Goal: Task Accomplishment & Management: Complete application form

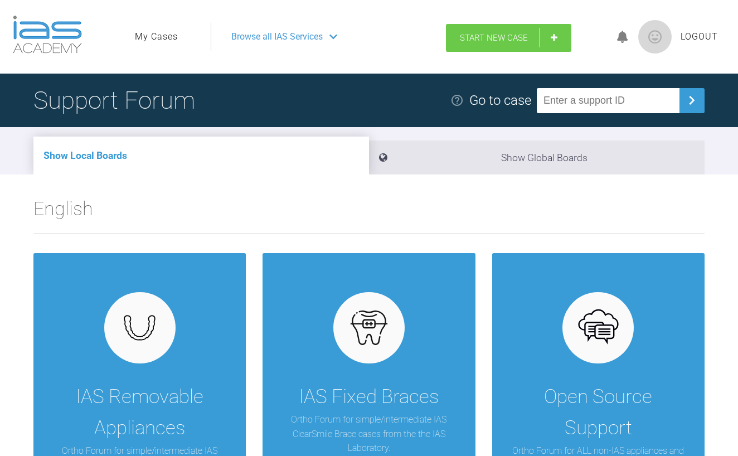
click at [500, 38] on span "Start New Case" at bounding box center [494, 38] width 68 height 10
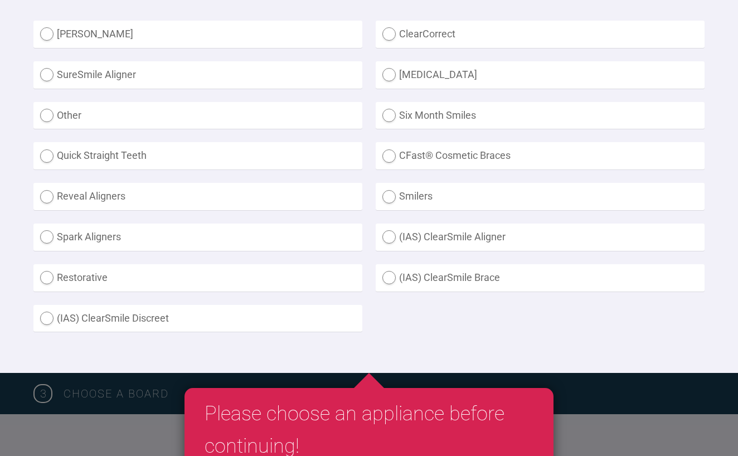
scroll to position [340, 0]
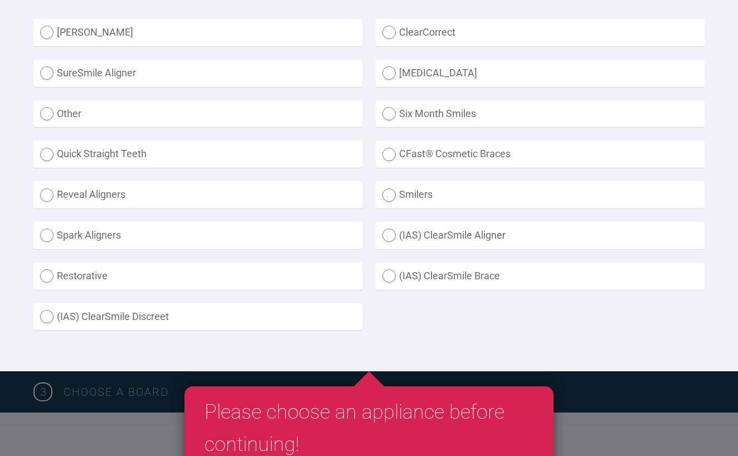
click at [403, 270] on label "(IAS) ClearSmile Brace" at bounding box center [540, 276] width 329 height 27
radio Brace "true"
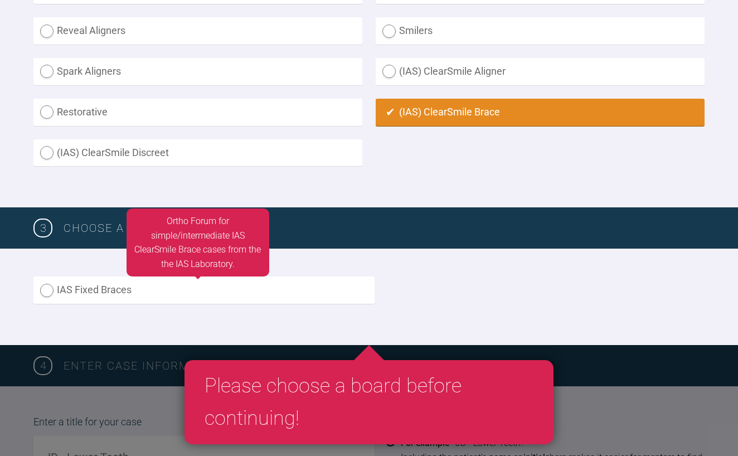
click at [296, 299] on label "IAS Fixed Braces" at bounding box center [203, 290] width 341 height 27
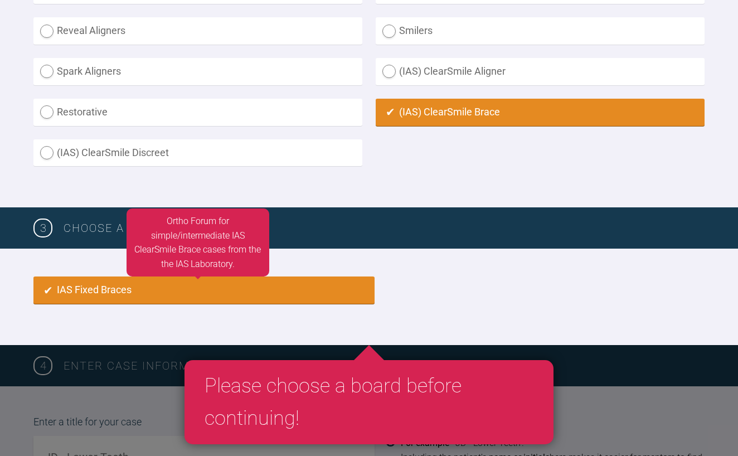
radio input "true"
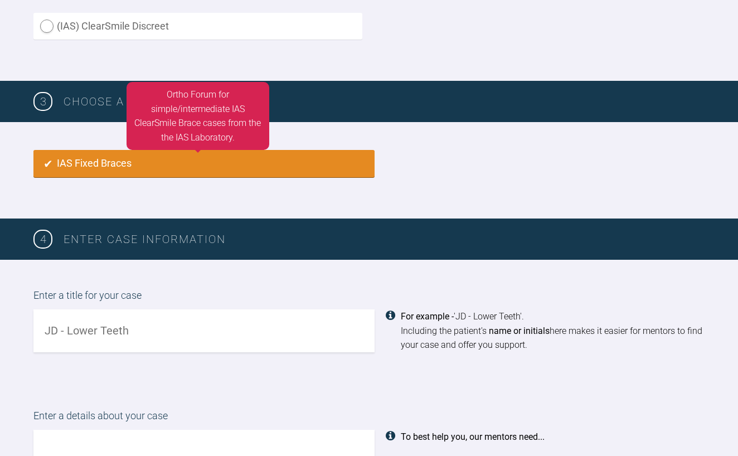
scroll to position [667, 0]
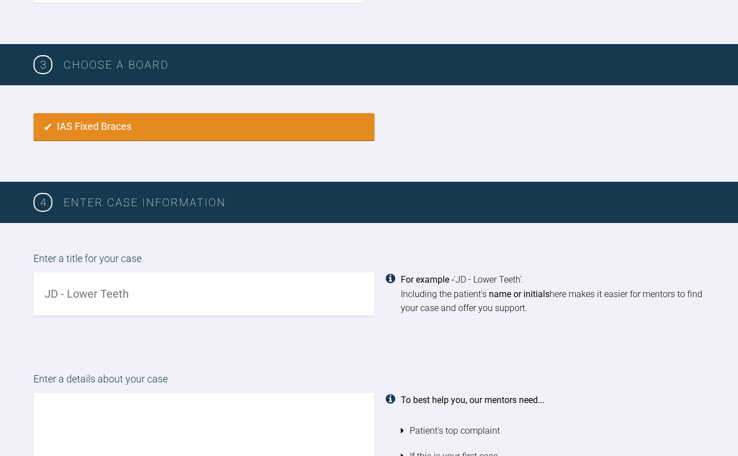
click at [274, 297] on input "text" at bounding box center [203, 294] width 341 height 43
type input "j"
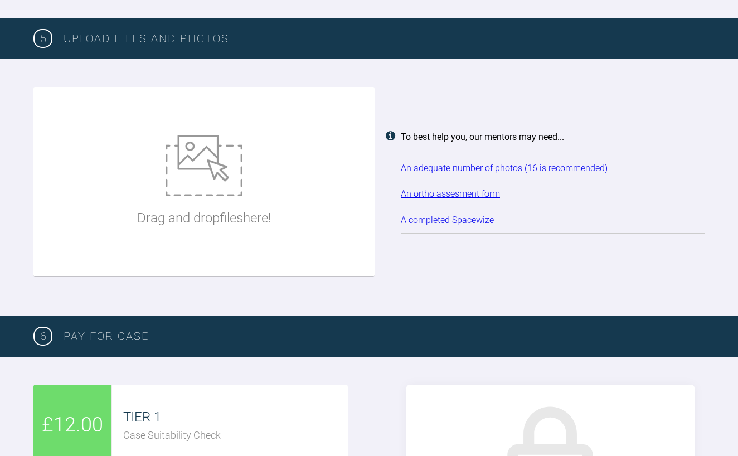
scroll to position [1413, 0]
type input "JB Upper and Lower"
click at [245, 207] on p "Drag and drop files here!" at bounding box center [204, 217] width 134 height 21
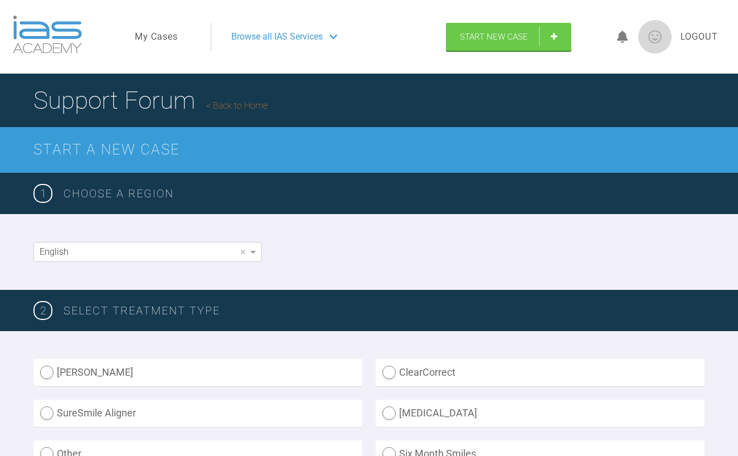
scroll to position [0, 0]
click at [318, 42] on span "Browse all IAS Services" at bounding box center [276, 37] width 91 height 14
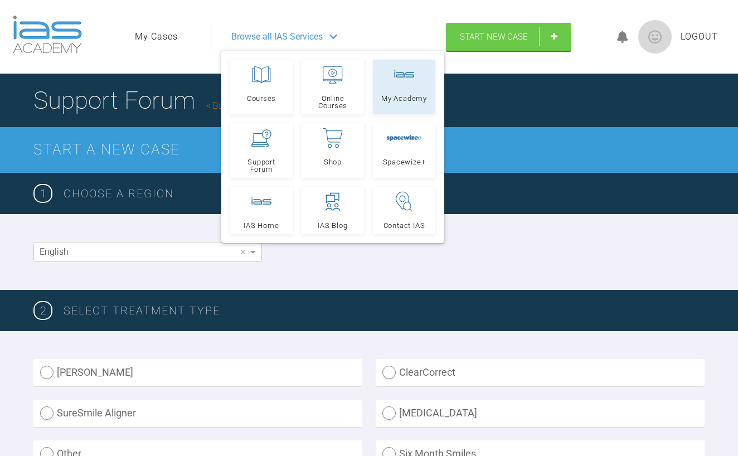
click at [395, 86] on link "My Academy" at bounding box center [404, 87] width 62 height 55
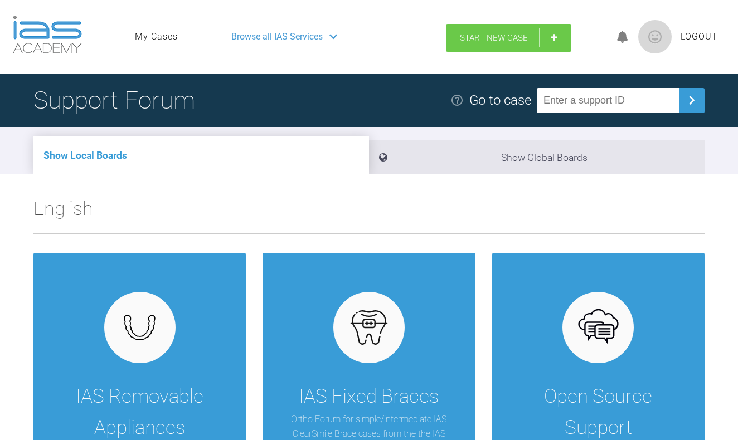
click at [478, 38] on span "Start New Case" at bounding box center [494, 38] width 68 height 10
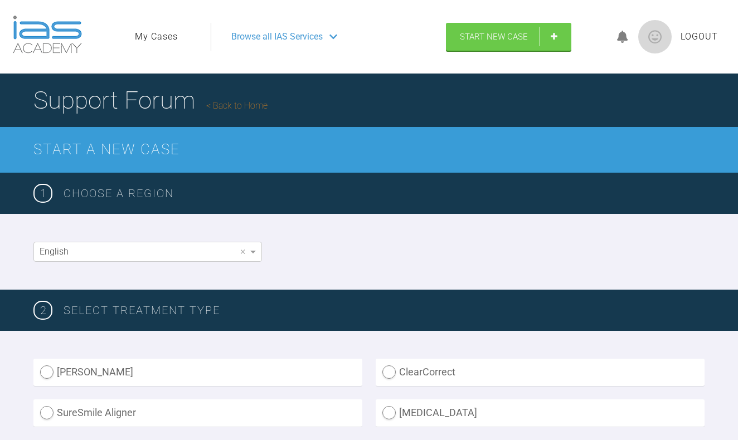
click at [614, 39] on div at bounding box center [622, 37] width 31 height 26
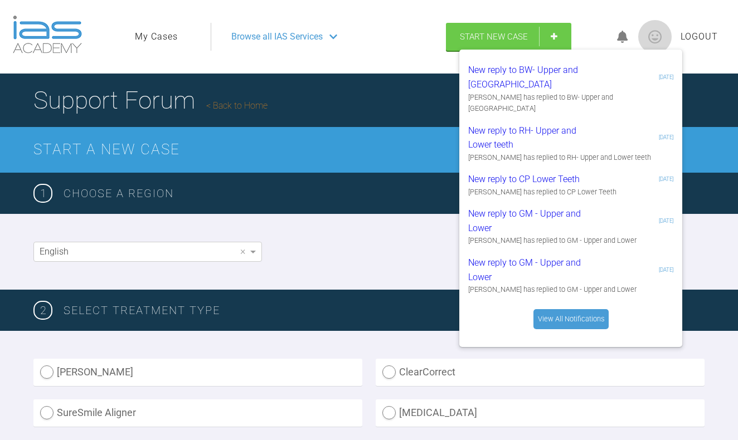
click at [625, 38] on icon at bounding box center [622, 37] width 11 height 13
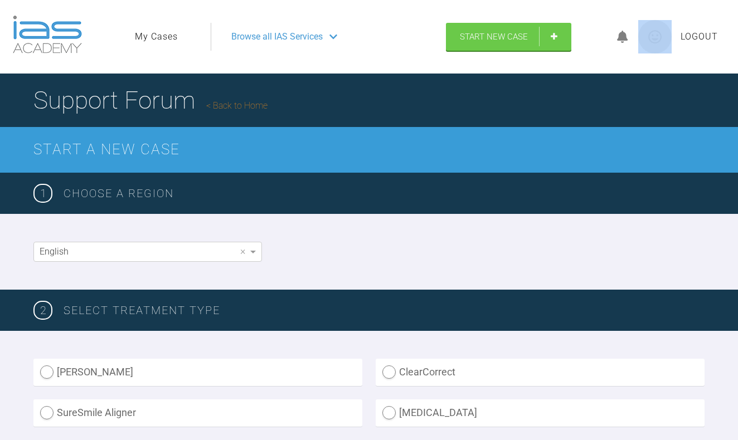
click at [625, 38] on icon at bounding box center [622, 37] width 11 height 13
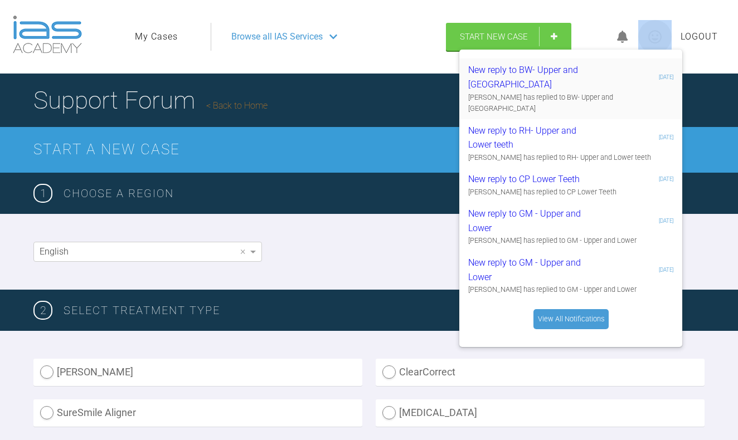
click at [529, 95] on div "Utpalendu Bose has replied to BW- Upper and Lower Teeth" at bounding box center [570, 103] width 205 height 23
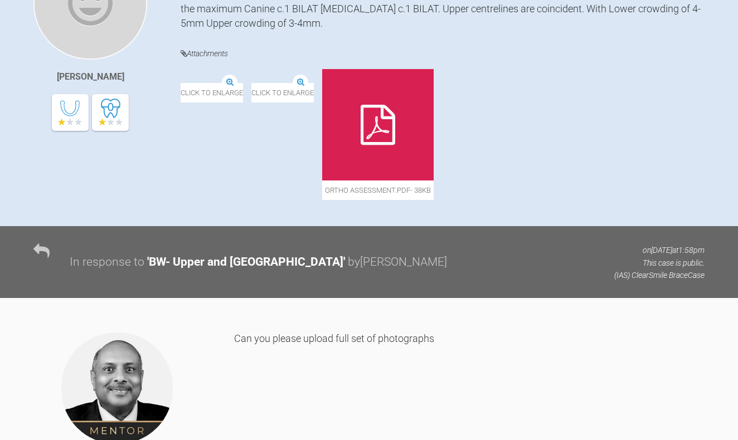
scroll to position [277, 0]
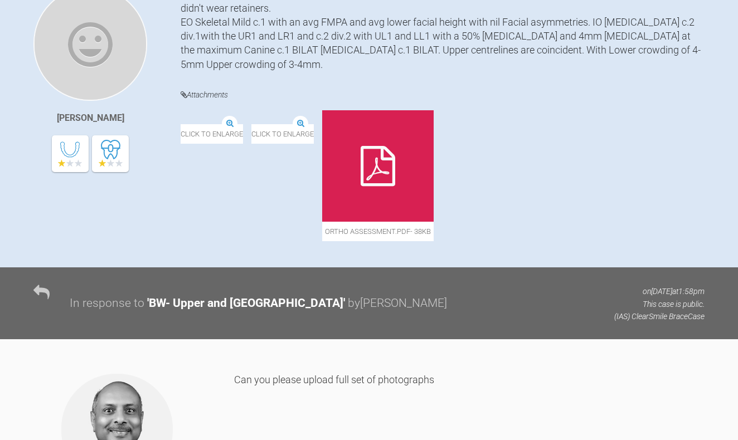
click at [434, 172] on div at bounding box center [378, 166] width 112 height 112
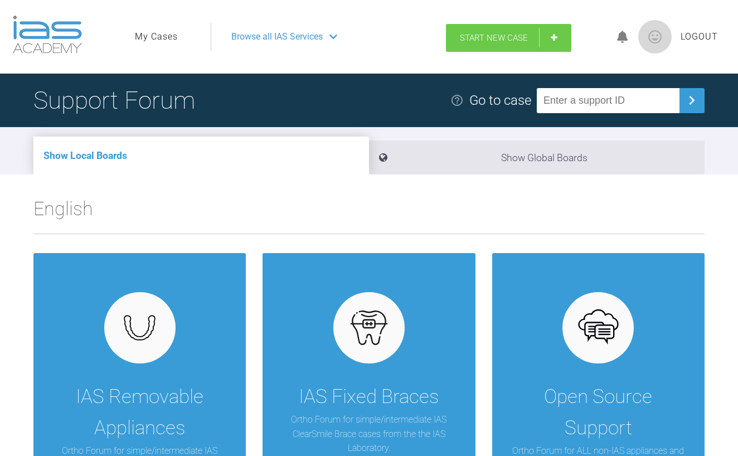
click at [519, 37] on span "Start New Case" at bounding box center [494, 38] width 68 height 10
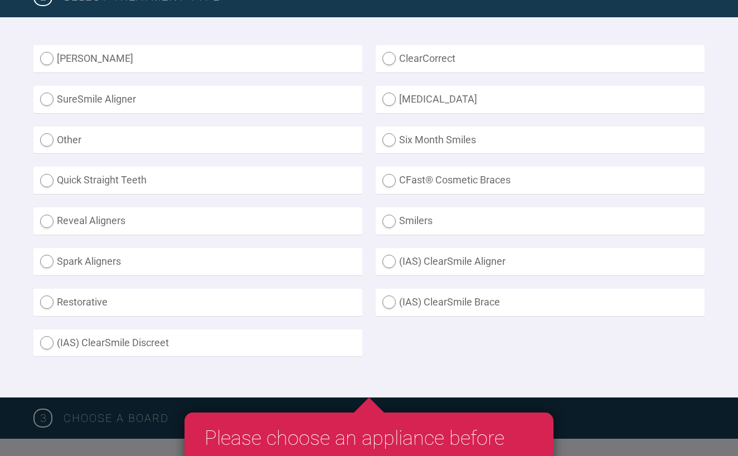
scroll to position [318, 0]
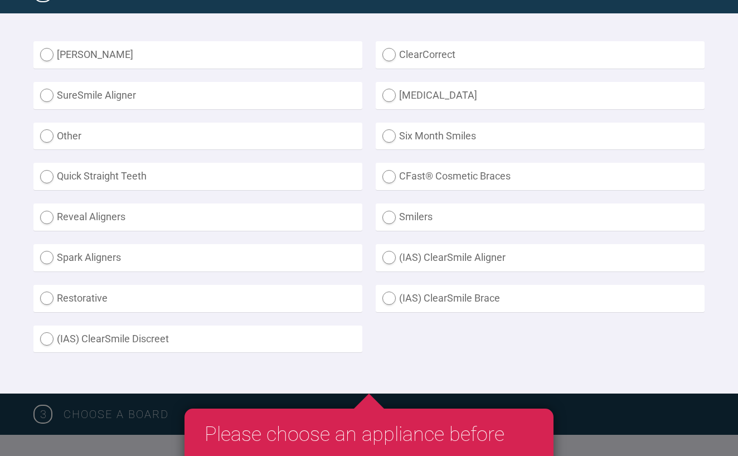
click at [420, 289] on label "(IAS) ClearSmile Brace" at bounding box center [540, 298] width 329 height 27
radio Brace "true"
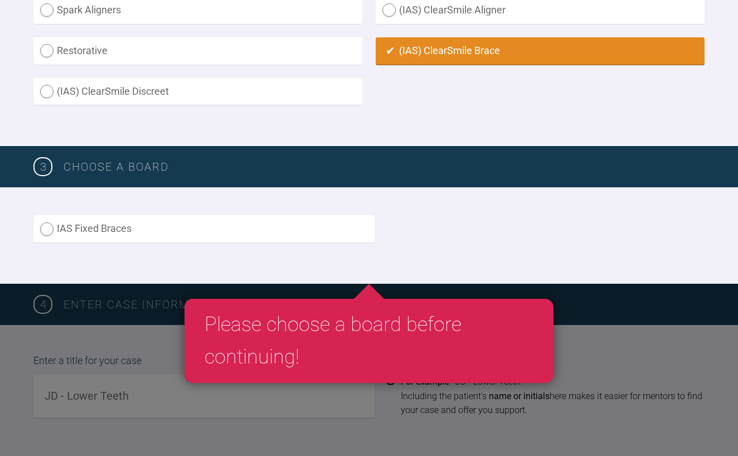
scroll to position [573, 0]
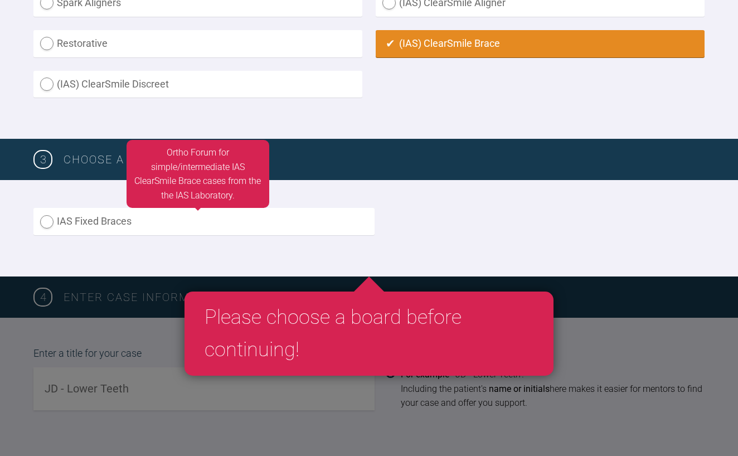
click at [272, 224] on label "IAS Fixed Braces" at bounding box center [203, 221] width 341 height 27
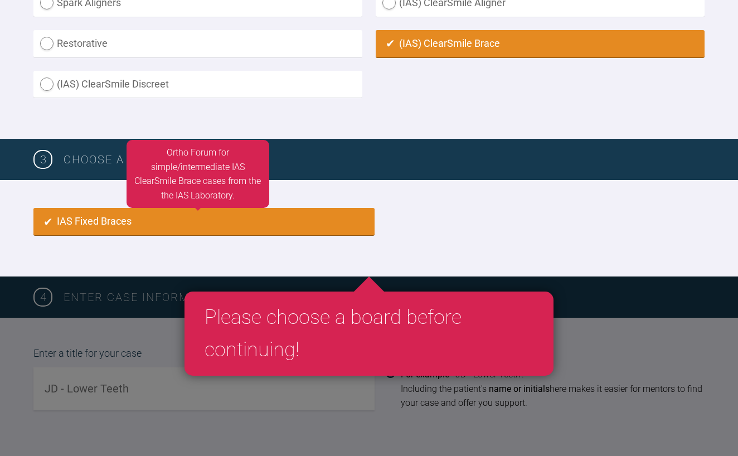
radio input "true"
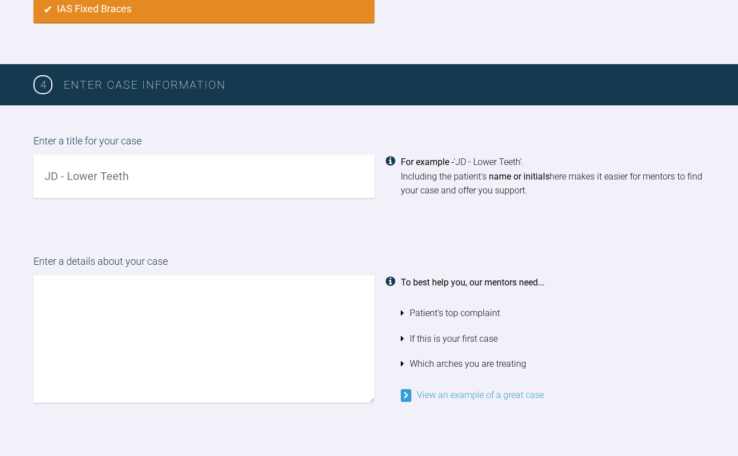
scroll to position [806, 0]
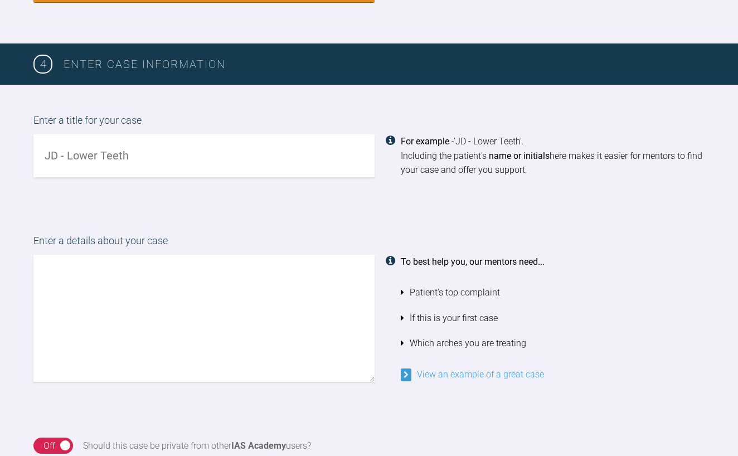
click at [274, 156] on input "text" at bounding box center [203, 155] width 341 height 43
type input "JB Upper and Lower Teeth"
click at [198, 268] on textarea at bounding box center [203, 318] width 341 height 127
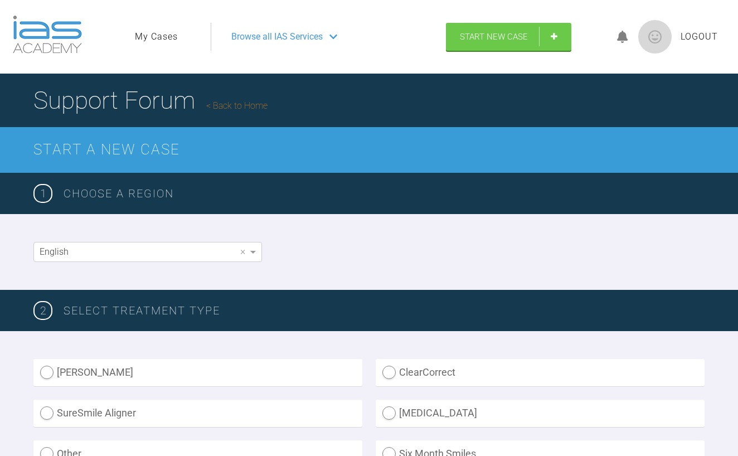
scroll to position [0, 0]
click at [330, 37] on div "Browse all IAS Services" at bounding box center [323, 37] width 205 height 28
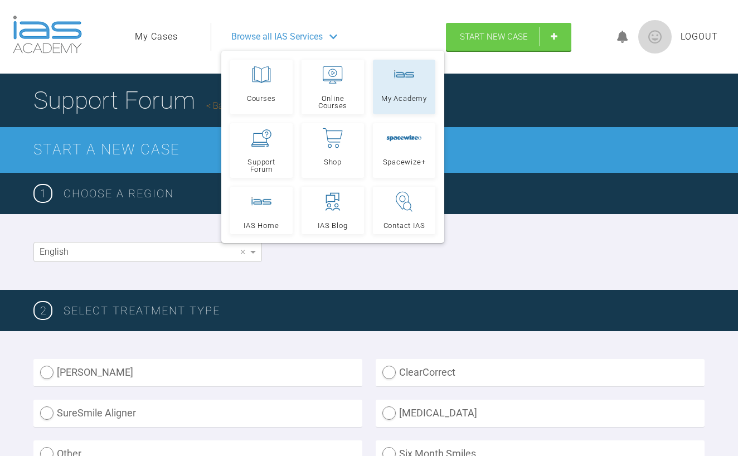
click at [394, 84] on div at bounding box center [404, 75] width 20 height 20
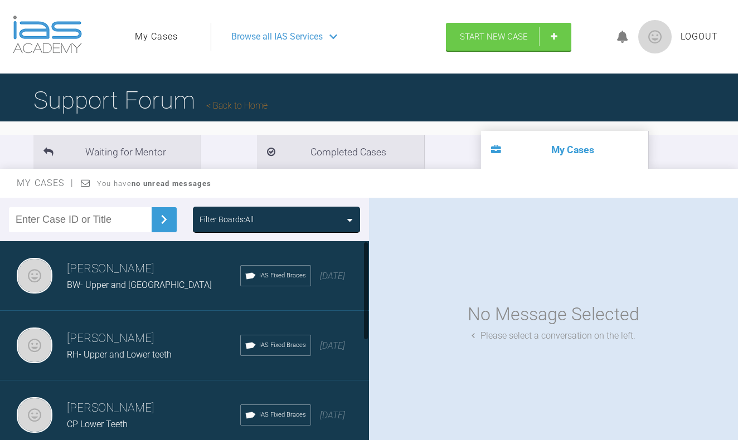
click at [115, 260] on h3 "[PERSON_NAME]" at bounding box center [153, 269] width 173 height 19
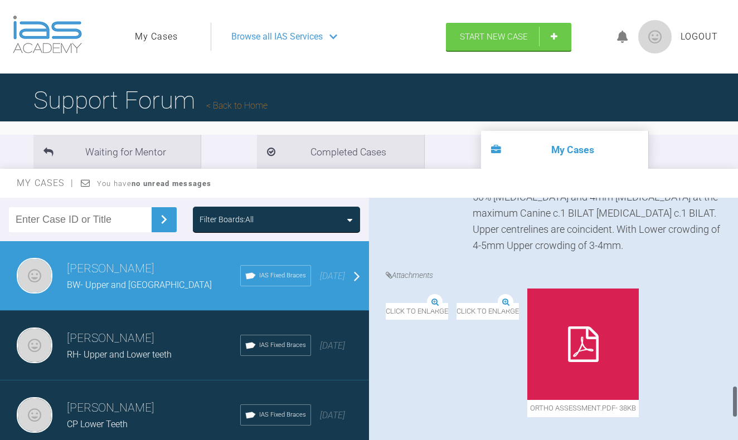
scroll to position [1430, 0]
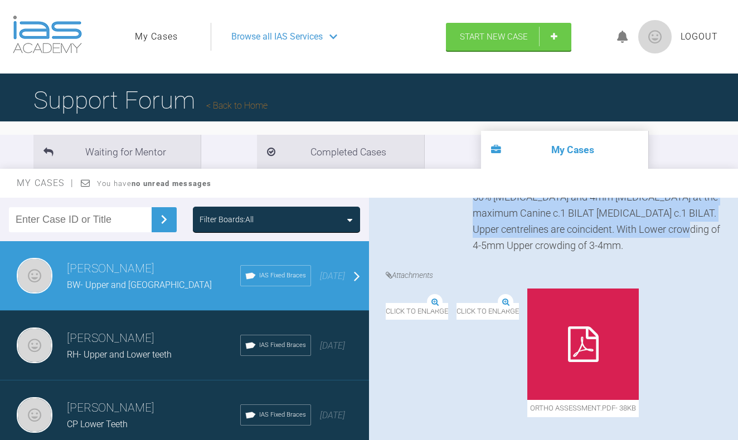
drag, startPoint x: 679, startPoint y: 355, endPoint x: 469, endPoint y: 227, distance: 245.5
click at [469, 227] on div "PT concerned with the Upper and Lower anterior crowding. PT has had previous [P…" at bounding box center [554, 174] width 336 height 161
copy div "PT concerned with the Upper and Lower anterior crowding. PT has had previous [P…"
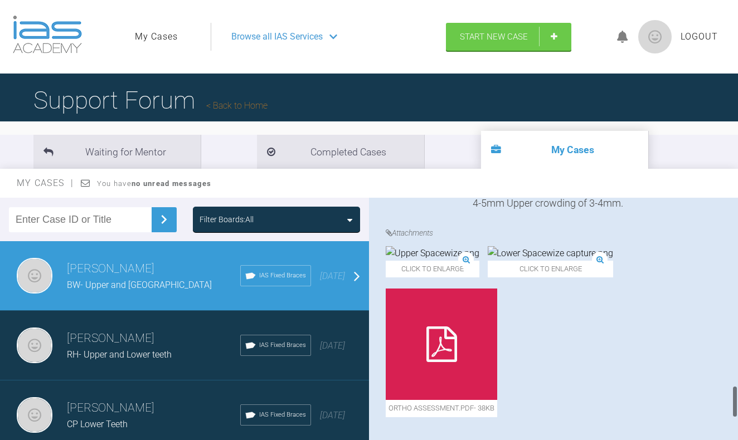
click at [561, 212] on div "PT concerned with the Upper and Lower anterior crowding. PT has had previous [P…" at bounding box center [597, 131] width 249 height 161
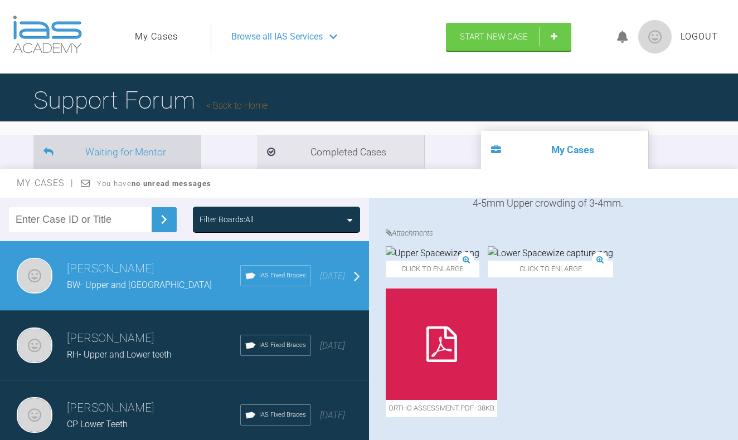
click at [139, 149] on li "Waiting for Mentor" at bounding box center [116, 152] width 167 height 34
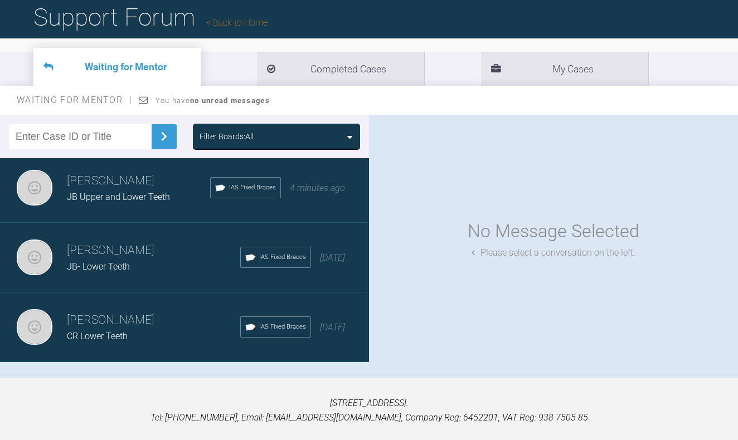
scroll to position [83, 0]
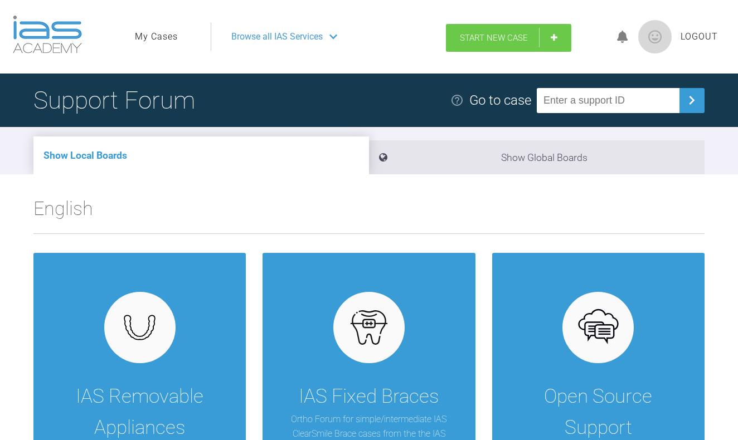
click at [515, 27] on link "Start New Case" at bounding box center [508, 38] width 125 height 28
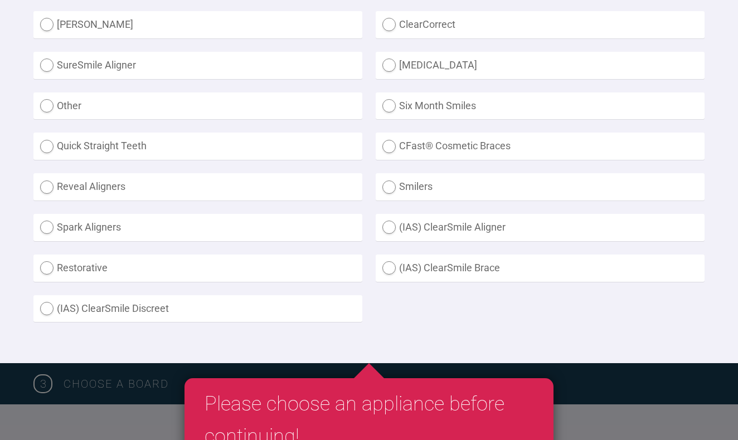
scroll to position [399, 0]
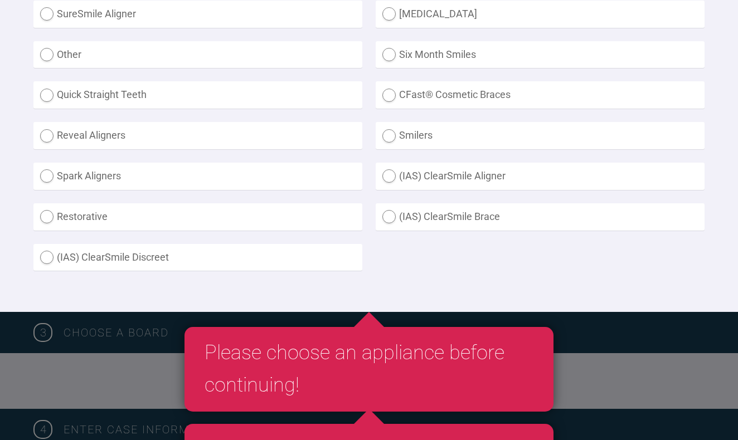
click at [419, 171] on label "(IAS) ClearSmile Aligner" at bounding box center [540, 176] width 329 height 27
radio Aligner "true"
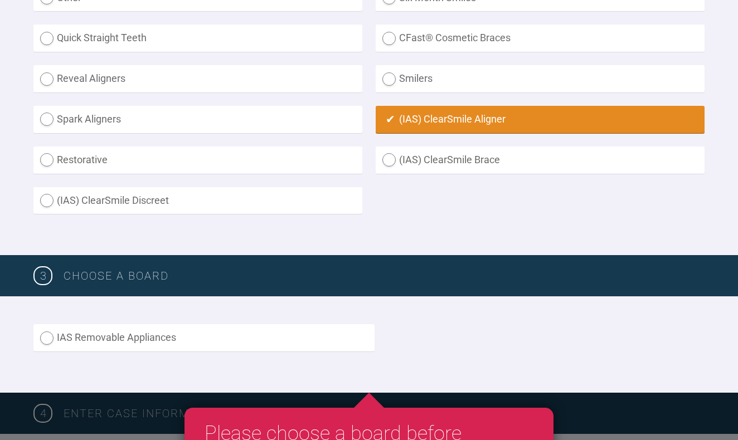
click at [421, 161] on label "(IAS) ClearSmile Brace" at bounding box center [540, 160] width 329 height 27
radio Brace "true"
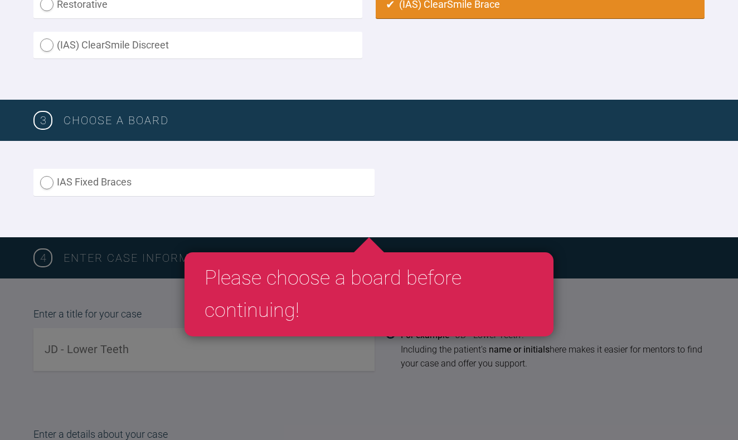
scroll to position [701, 0]
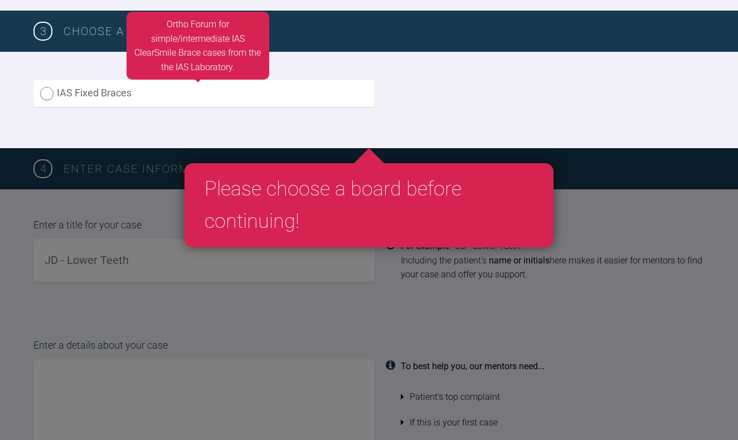
click at [302, 93] on label "IAS Fixed Braces" at bounding box center [203, 93] width 341 height 27
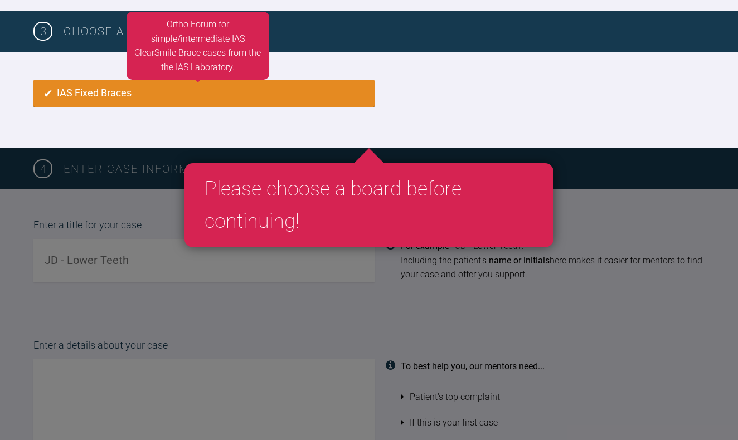
radio input "true"
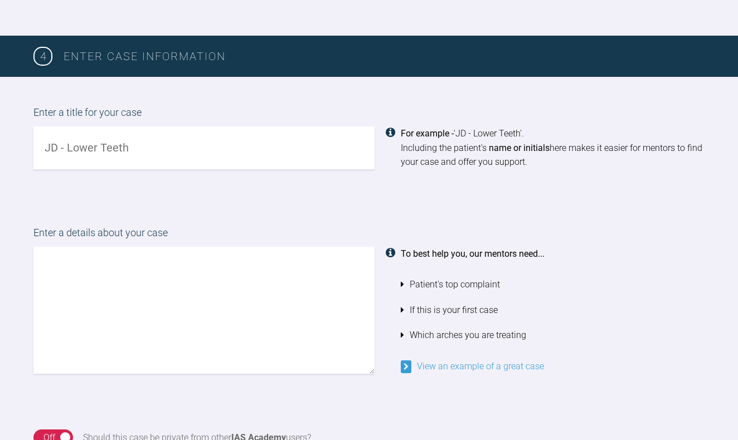
scroll to position [816, 0]
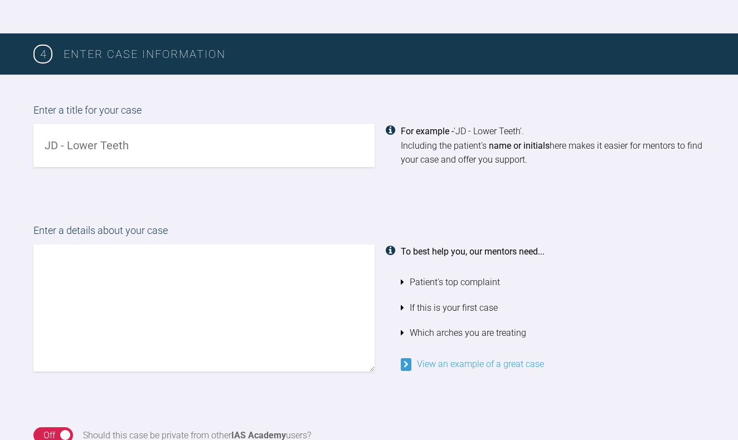
click at [286, 137] on input "text" at bounding box center [203, 145] width 341 height 43
type input "JB Upper and Lower Teeth"
click at [233, 251] on textarea at bounding box center [203, 308] width 341 height 127
paste textarea "PT concerned with the Upper and Lower anterior crowding. PT has had previous Ot…"
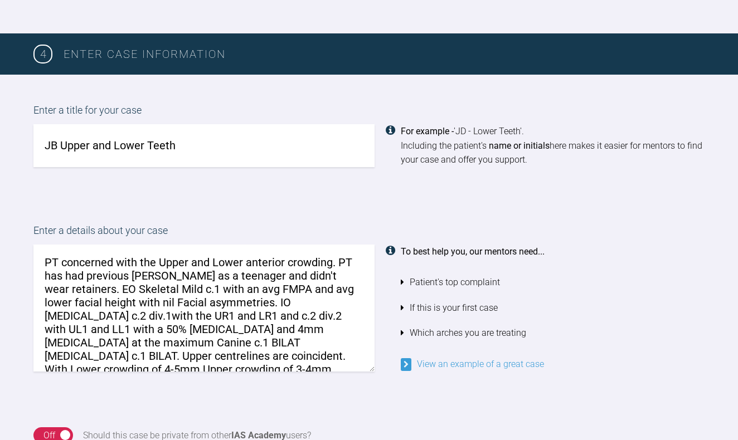
drag, startPoint x: 353, startPoint y: 273, endPoint x: 340, endPoint y: 259, distance: 19.7
click at [340, 259] on textarea "PT concerned with the Upper and Lower anterior crowding. PT has had previous Ot…" at bounding box center [203, 308] width 341 height 127
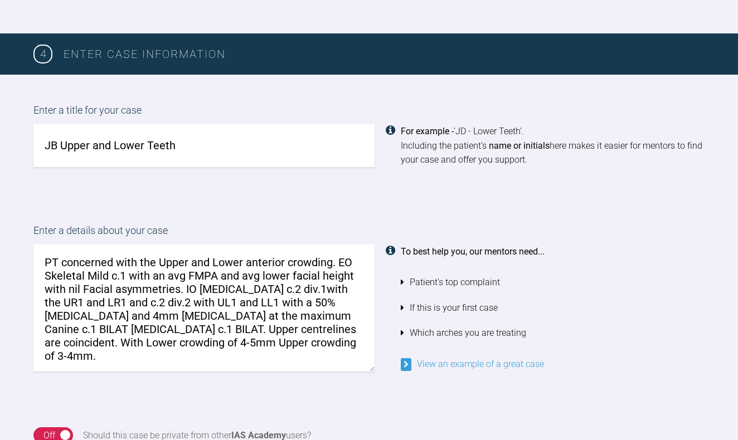
drag, startPoint x: 218, startPoint y: 297, endPoint x: 246, endPoint y: 281, distance: 32.4
click at [246, 281] on textarea "PT concerned with the Upper and Lower anterior crowding. EO Skeletal Mild c.1 w…" at bounding box center [203, 308] width 341 height 127
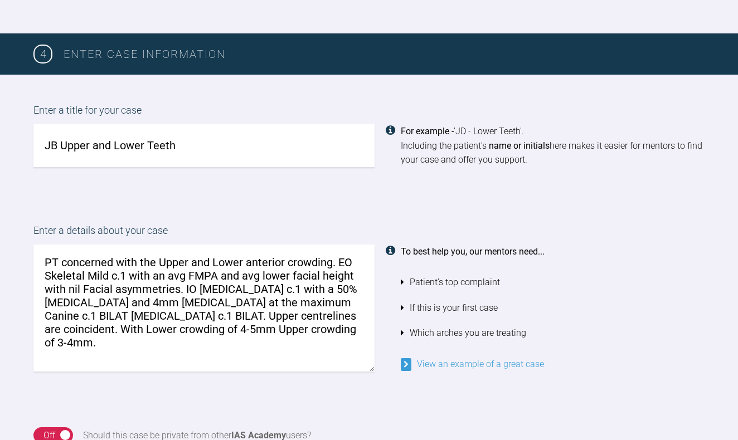
click at [74, 298] on textarea "PT concerned with the Upper and Lower anterior crowding. EO Skeletal Mild c.1 w…" at bounding box center [203, 308] width 341 height 127
drag, startPoint x: 212, startPoint y: 294, endPoint x: 135, endPoint y: 295, distance: 76.9
click at [135, 295] on textarea "PT concerned with the Upper and Lower anterior crowding. EO Skeletal Mild c.1 w…" at bounding box center [203, 308] width 341 height 127
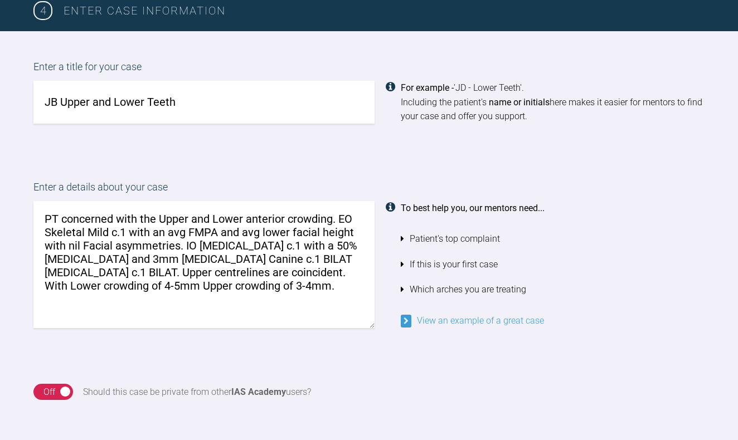
scroll to position [895, 0]
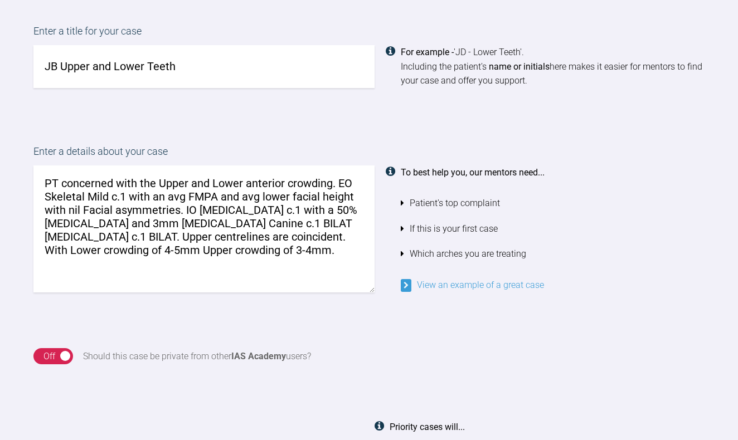
click at [183, 219] on textarea "PT concerned with the Upper and Lower anterior crowding. EO Skeletal Mild c.1 w…" at bounding box center [203, 229] width 341 height 127
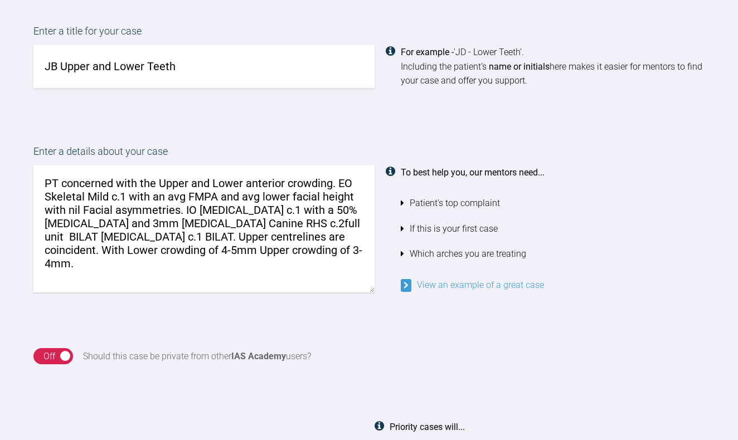
click at [209, 215] on textarea "PT concerned with the Upper and Lower anterior crowding. EO Skeletal Mild c.1 w…" at bounding box center [203, 229] width 341 height 127
click at [256, 215] on textarea "PT concerned with the Upper and Lower anterior crowding. EO Skeletal Mild c.1 w…" at bounding box center [203, 229] width 341 height 127
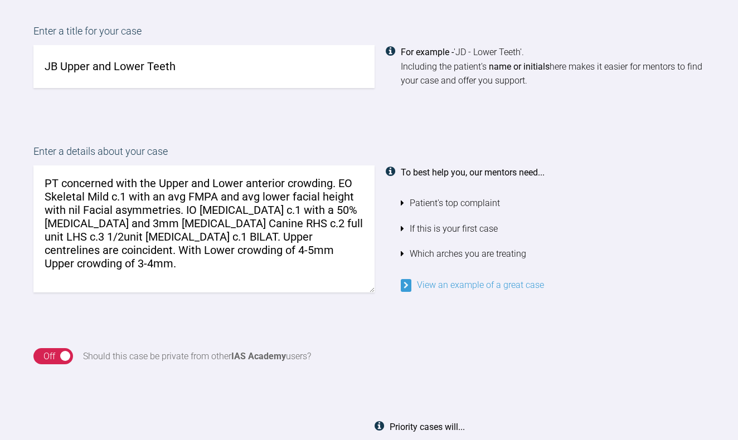
click at [91, 229] on textarea "PT concerned with the Upper and Lower anterior crowding. EO Skeletal Mild c.1 w…" at bounding box center [203, 229] width 341 height 127
click at [363, 217] on textarea "PT concerned with the Upper and Lower anterior crowding. EO Skeletal Mild c.1 w…" at bounding box center [203, 229] width 341 height 127
click at [323, 234] on textarea "PT concerned with the Upper and Lower anterior crowding. EO Skeletal Mild c.1 w…" at bounding box center [203, 229] width 341 height 127
click at [70, 257] on textarea "PT concerned with the Upper and Lower anterior crowding. EO Skeletal Mild c.1 w…" at bounding box center [203, 229] width 341 height 127
click at [157, 220] on textarea "PT concerned with the Upper and Lower anterior crowding. EO Skeletal Mild c.1 w…" at bounding box center [203, 229] width 341 height 127
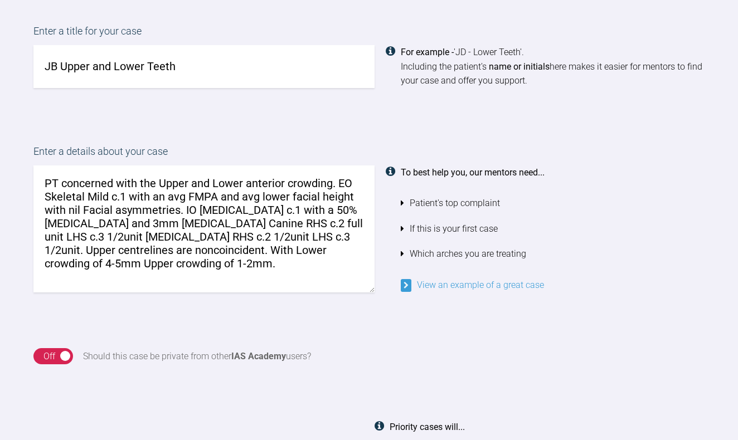
click at [157, 220] on textarea "PT concerned with the Upper and Lower anterior crowding. EO Skeletal Mild c.1 w…" at bounding box center [203, 229] width 341 height 127
click at [272, 255] on textarea "PT concerned with the Upper and Lower anterior crowding. EO Skeletal Mild c.1 w…" at bounding box center [203, 229] width 341 height 127
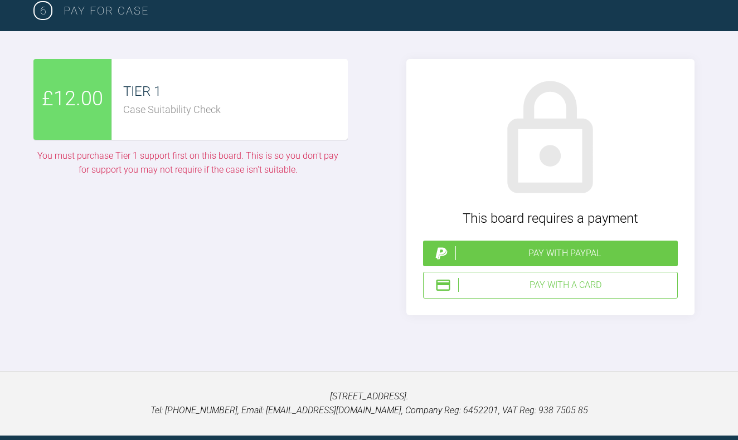
scroll to position [3153, 0]
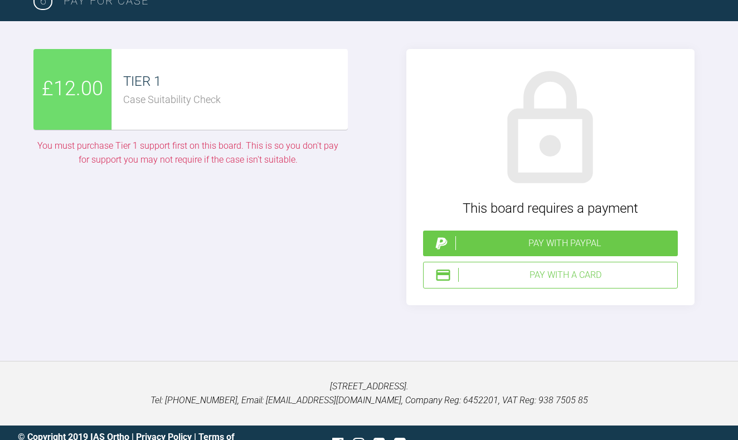
type textarea "PT concerned with the Upper and Lower anterior crowding. EO Skeletal Mild c.1 w…"
click at [531, 268] on div "Pay with a Card" at bounding box center [565, 275] width 215 height 14
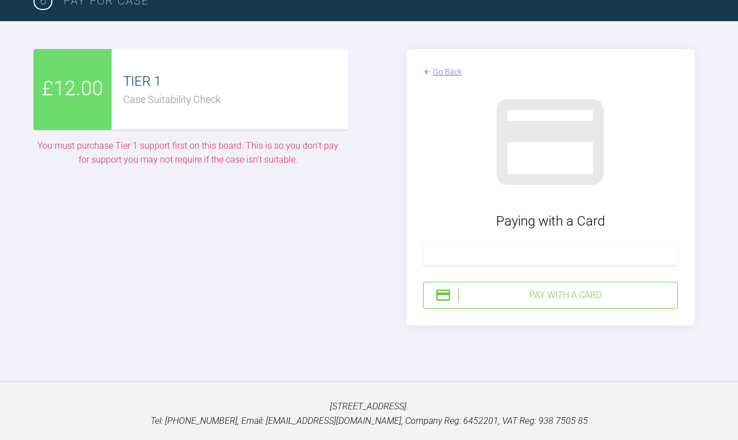
scroll to position [4381, 0]
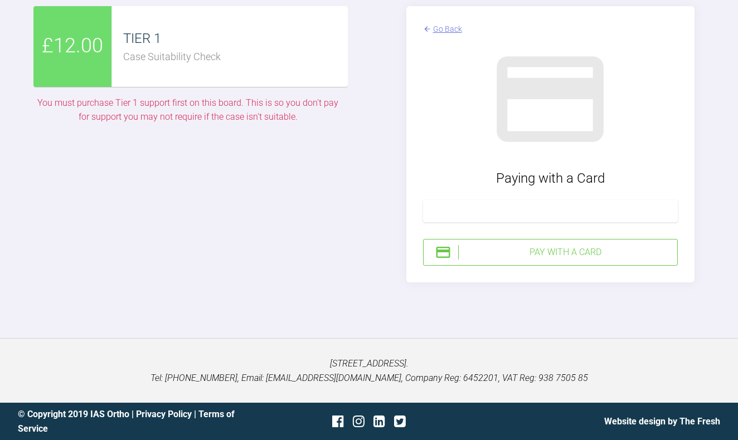
click at [581, 260] on div "Pay with a Card" at bounding box center [565, 252] width 215 height 14
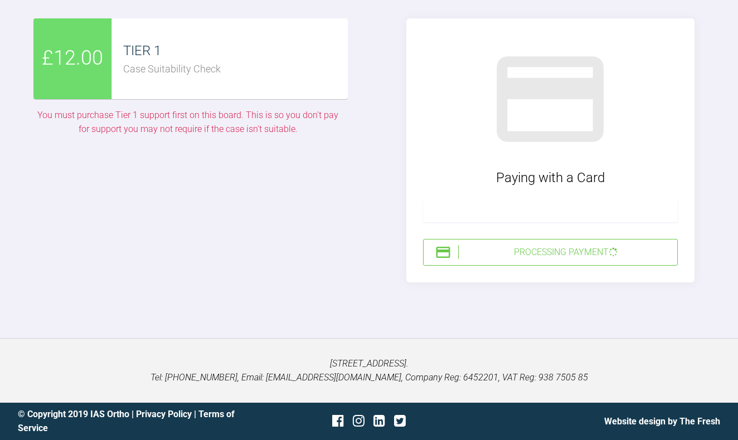
scroll to position [4376, 0]
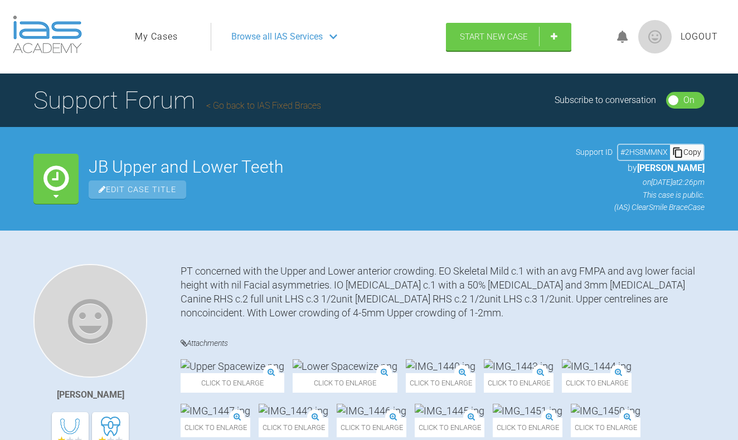
click at [326, 43] on div "Browse all IAS Services" at bounding box center [323, 37] width 205 height 28
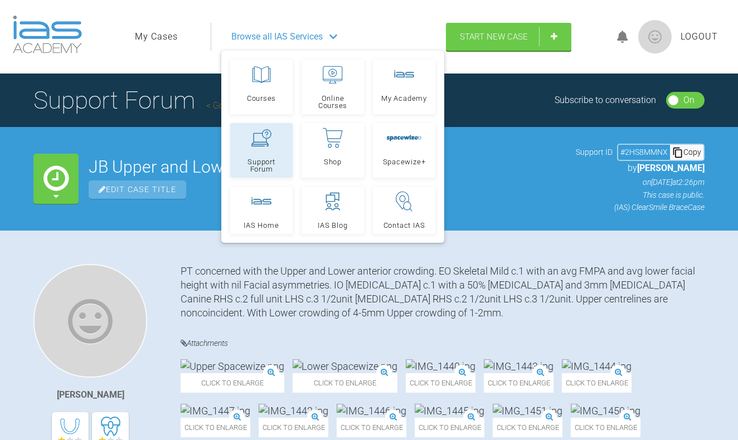
click at [274, 146] on link "Support Forum" at bounding box center [261, 150] width 62 height 55
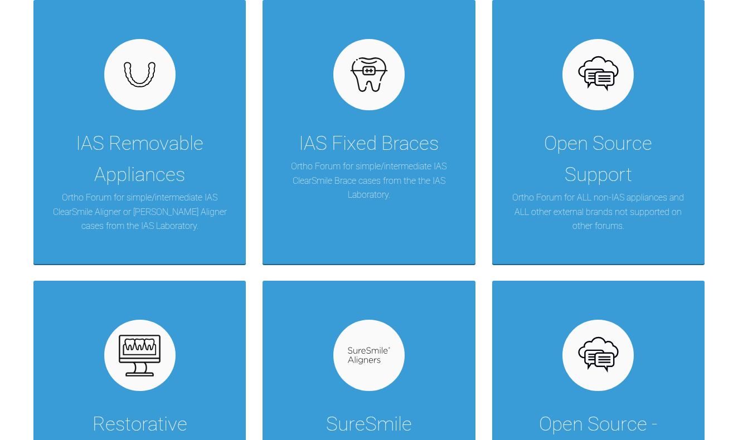
scroll to position [316, 0]
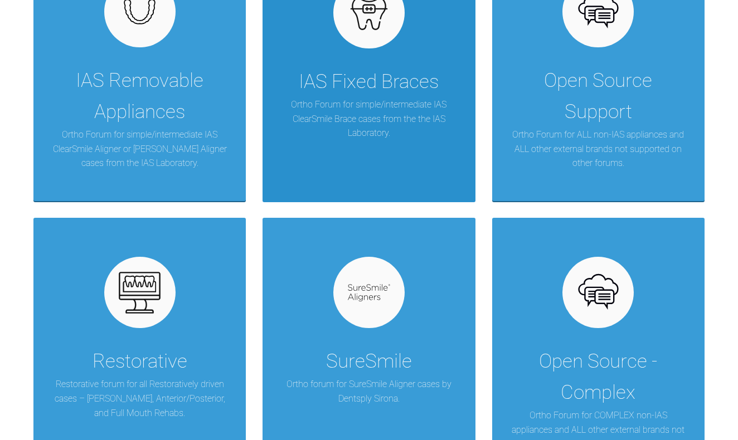
click at [333, 91] on div "IAS Fixed Braces" at bounding box center [369, 81] width 140 height 31
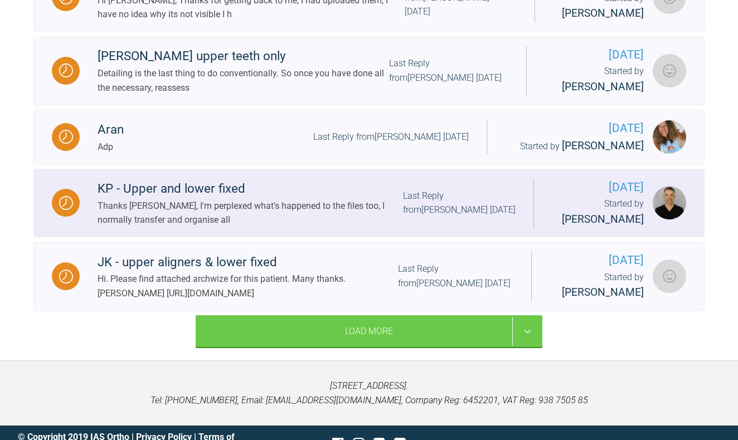
scroll to position [1304, 0]
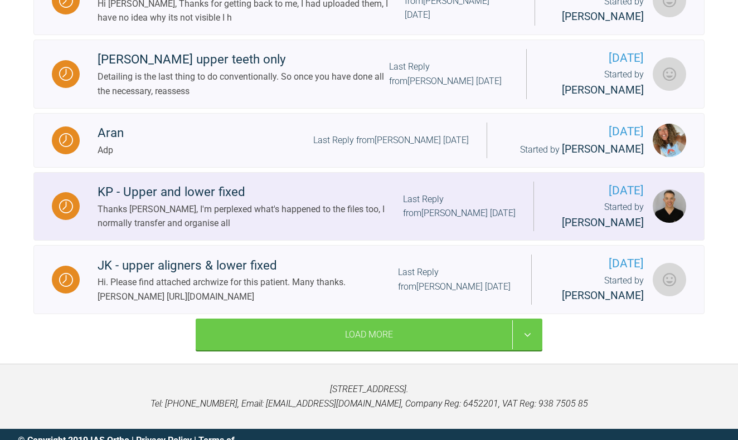
click at [209, 202] on div "Thanks [PERSON_NAME], I'm perplexed what's happened to the files too, I normall…" at bounding box center [251, 216] width 306 height 28
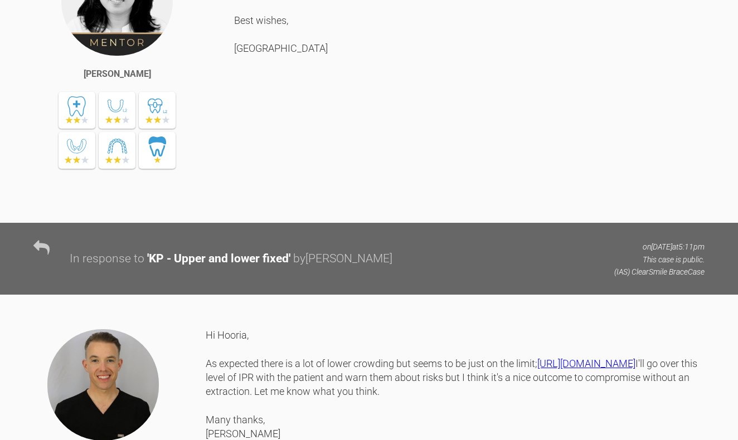
scroll to position [988, 0]
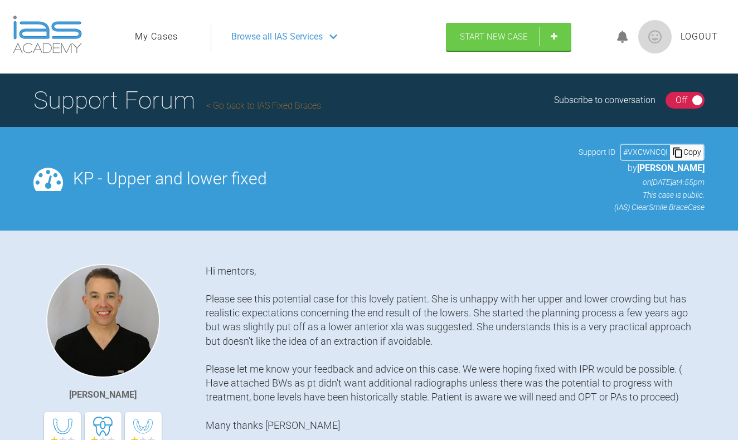
scroll to position [0, 0]
click at [242, 105] on link "Go back to IAS Fixed Braces" at bounding box center [263, 105] width 115 height 11
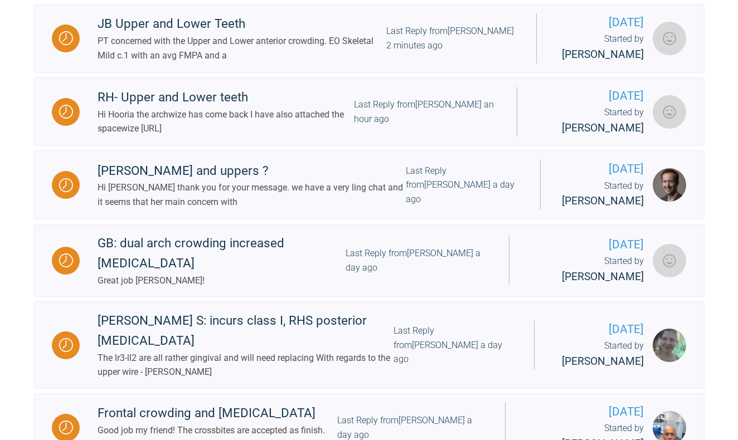
scroll to position [406, 0]
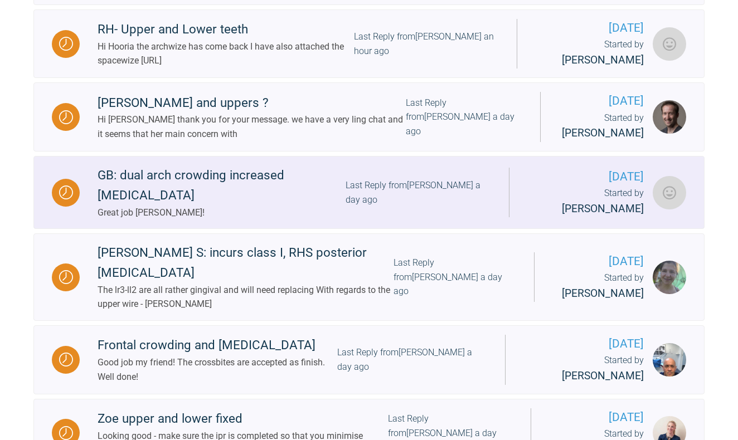
click at [199, 181] on div "GB: dual arch crowding increased [MEDICAL_DATA]" at bounding box center [222, 186] width 248 height 40
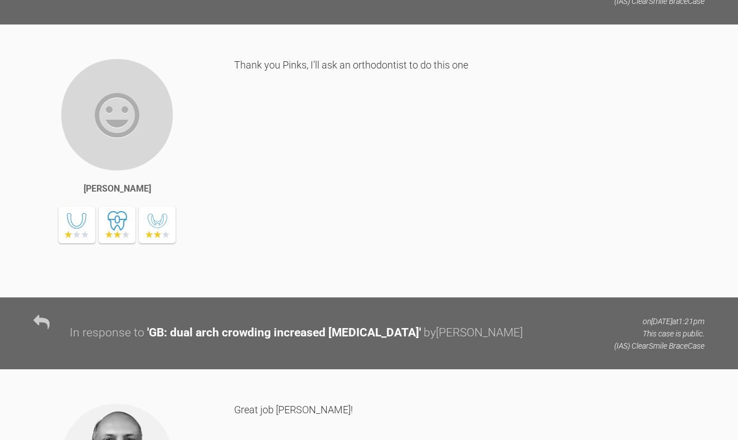
scroll to position [2655, 0]
